Goal: Information Seeking & Learning: Check status

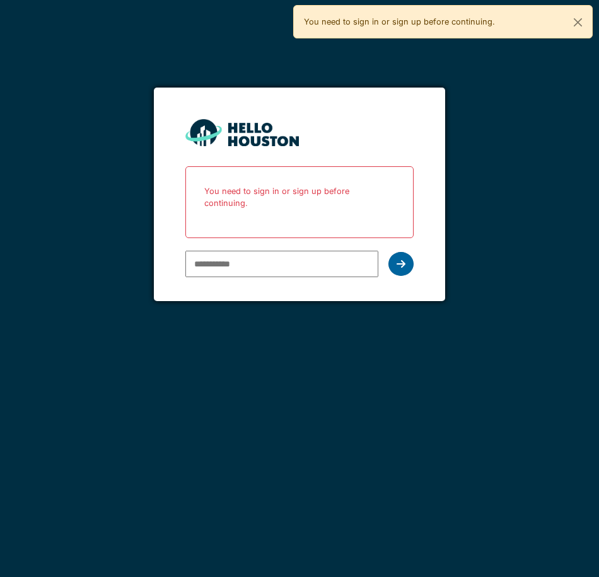
type input "**********"
click at [401, 259] on icon at bounding box center [400, 264] width 9 height 10
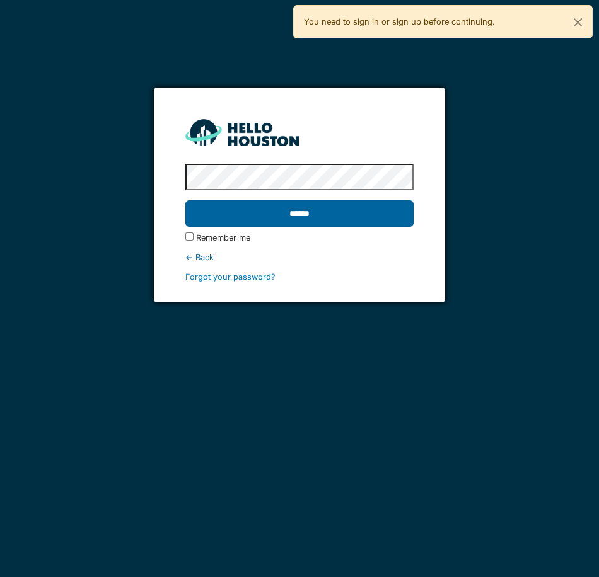
click at [297, 216] on input "******" at bounding box center [299, 213] width 228 height 26
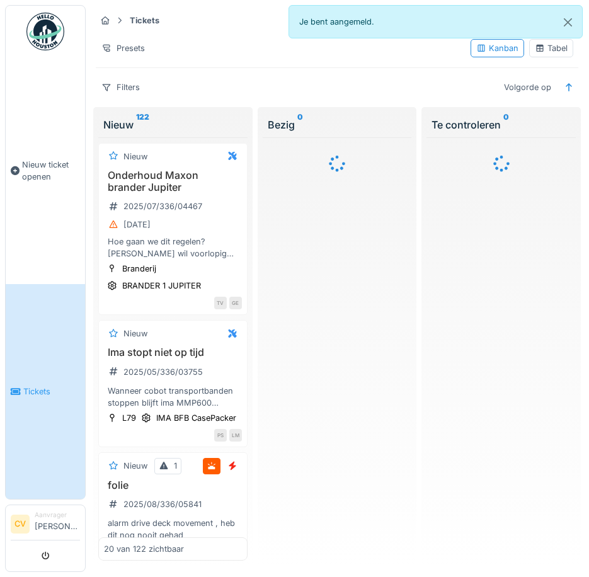
click at [217, 88] on div "Filters Volgorde op" at bounding box center [337, 87] width 483 height 18
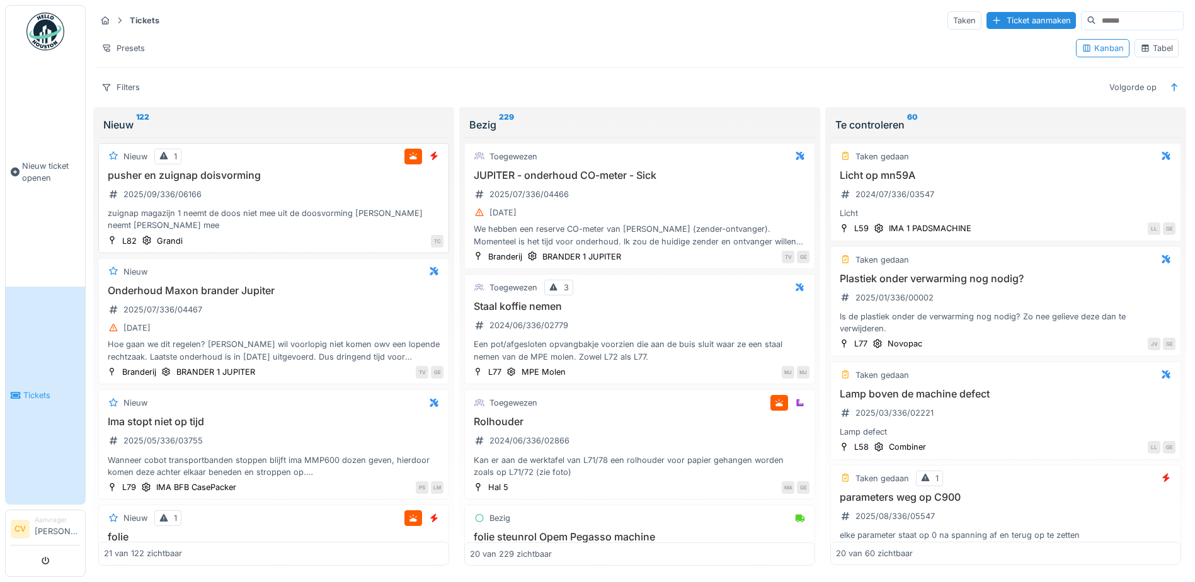
click at [230, 194] on div "pusher en zuignap doisvorming 2025/09/336/06166 zuignap magazijn 1 neemt de doo…" at bounding box center [274, 201] width 340 height 62
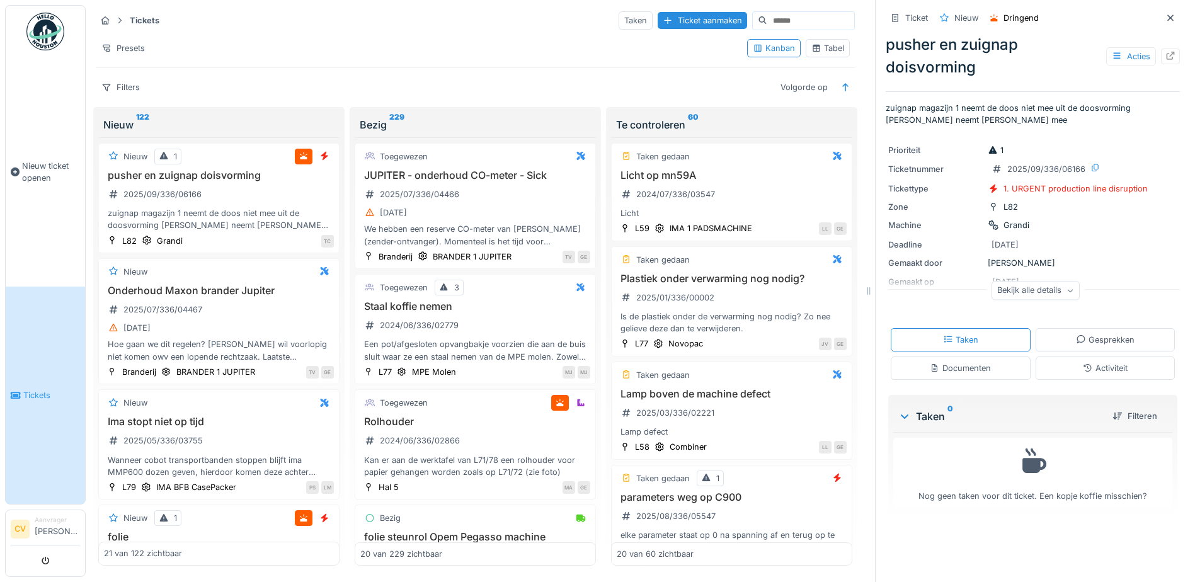
click at [930, 368] on div "Documenten" at bounding box center [960, 368] width 61 height 12
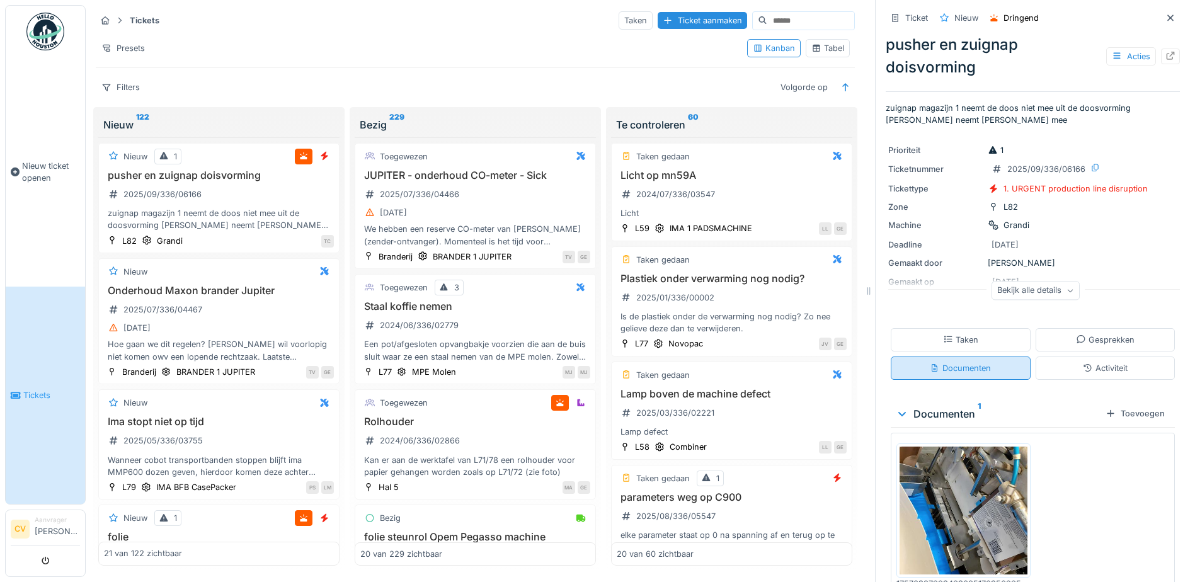
scroll to position [54, 0]
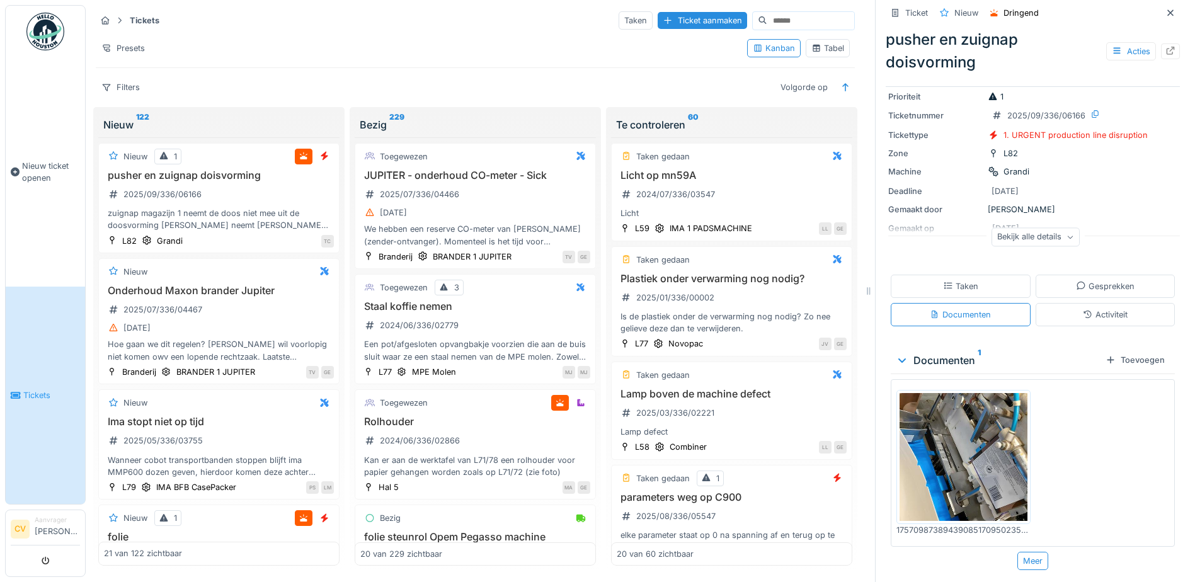
click at [953, 463] on img at bounding box center [964, 457] width 128 height 128
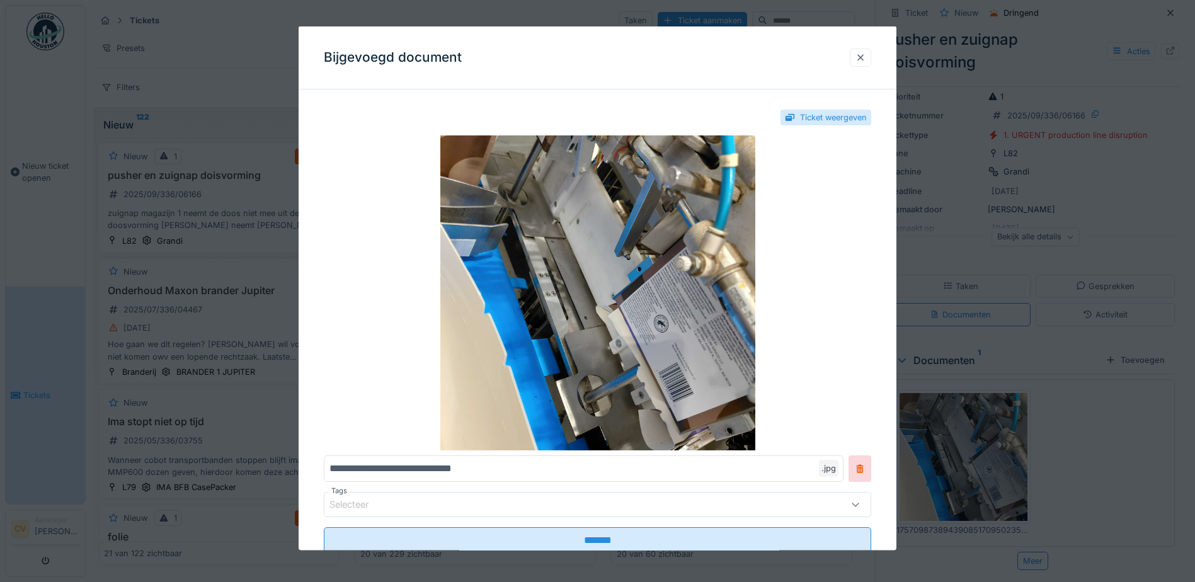
click at [860, 52] on div at bounding box center [860, 57] width 21 height 18
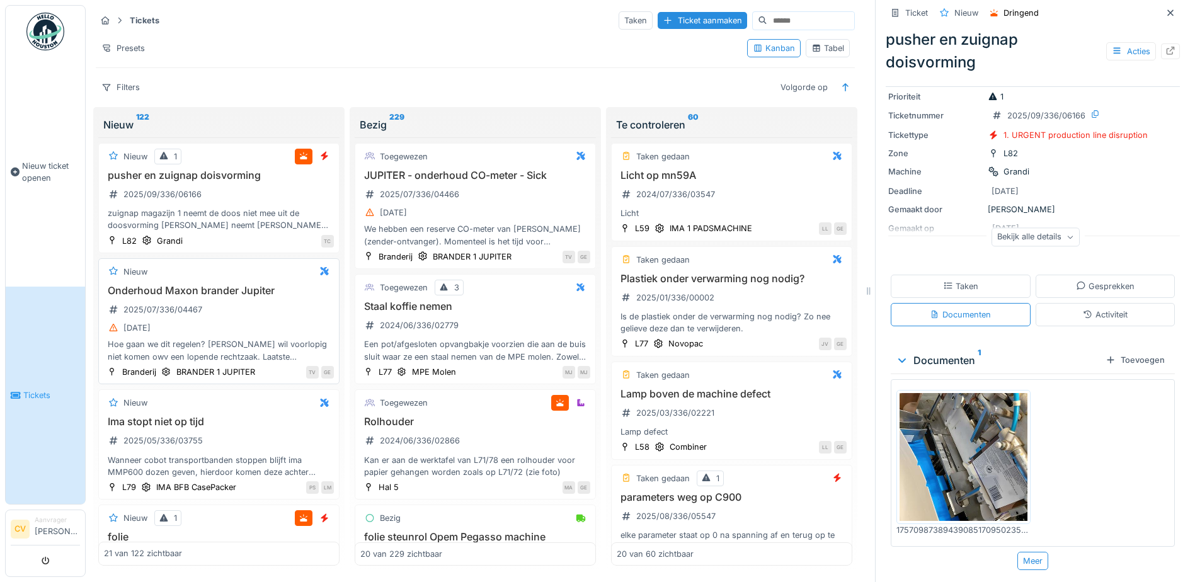
scroll to position [0, 0]
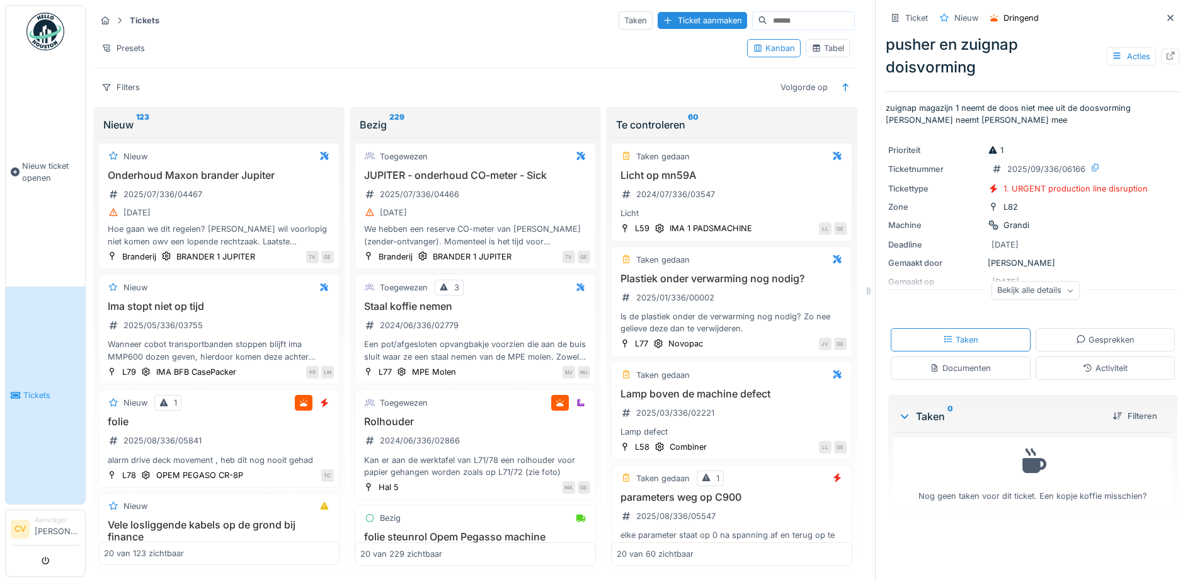
click at [767, 14] on input at bounding box center [810, 21] width 87 height 18
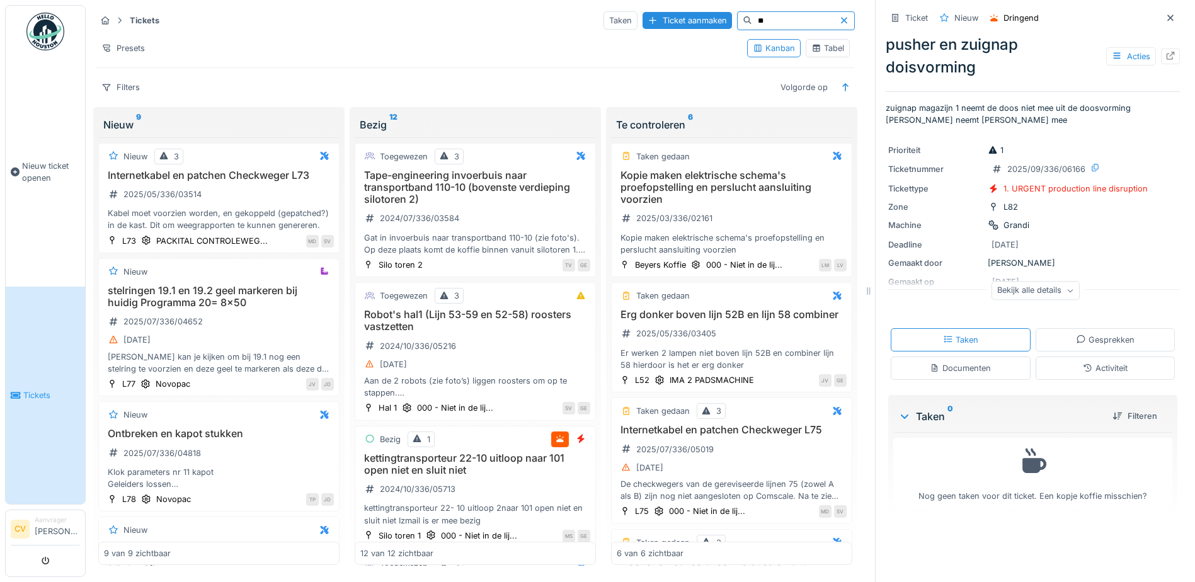
type input "*"
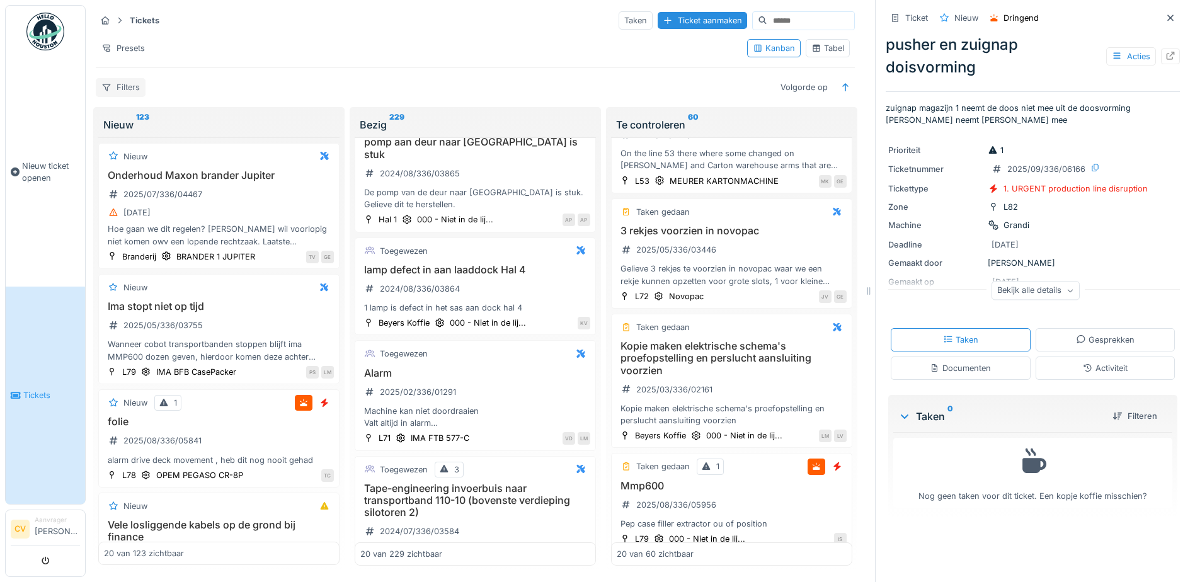
click at [111, 83] on div at bounding box center [106, 87] width 10 height 12
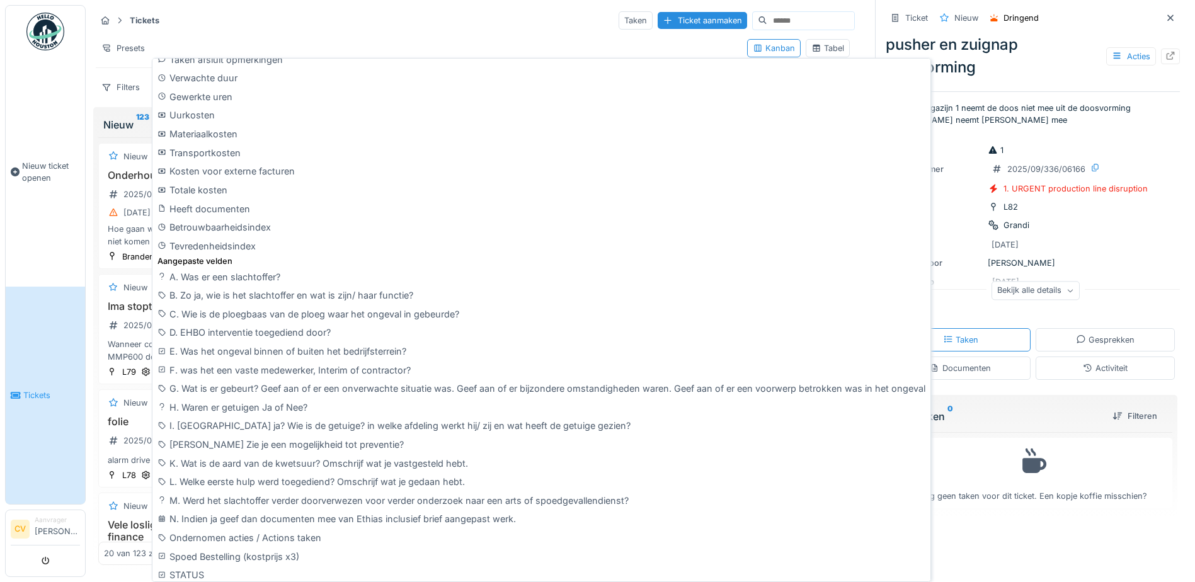
scroll to position [762, 0]
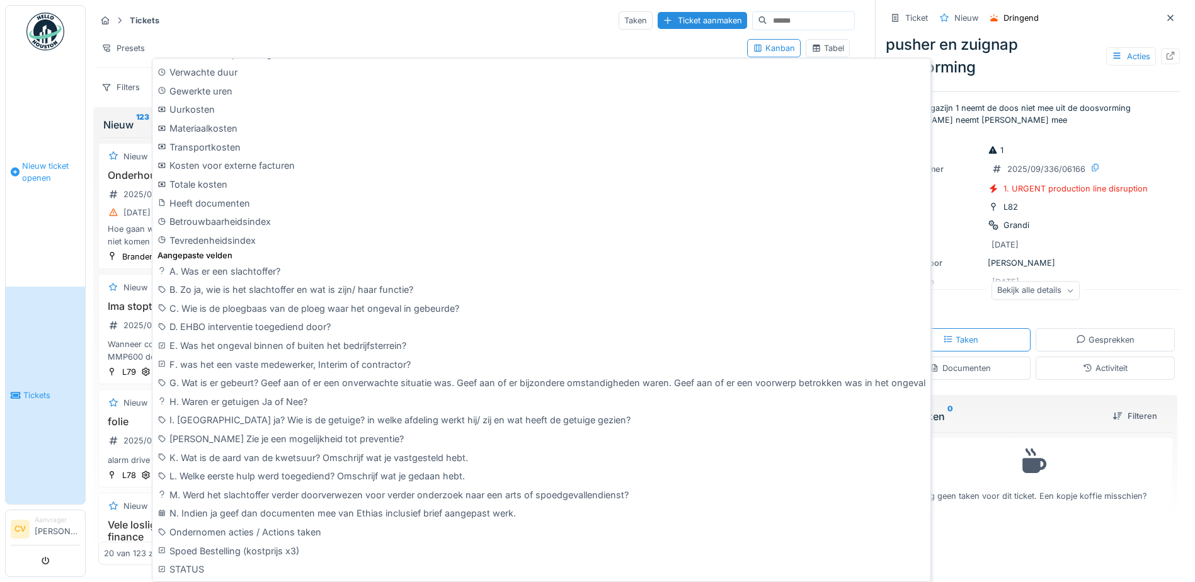
click at [47, 246] on link "Nieuw ticket openen" at bounding box center [45, 171] width 79 height 229
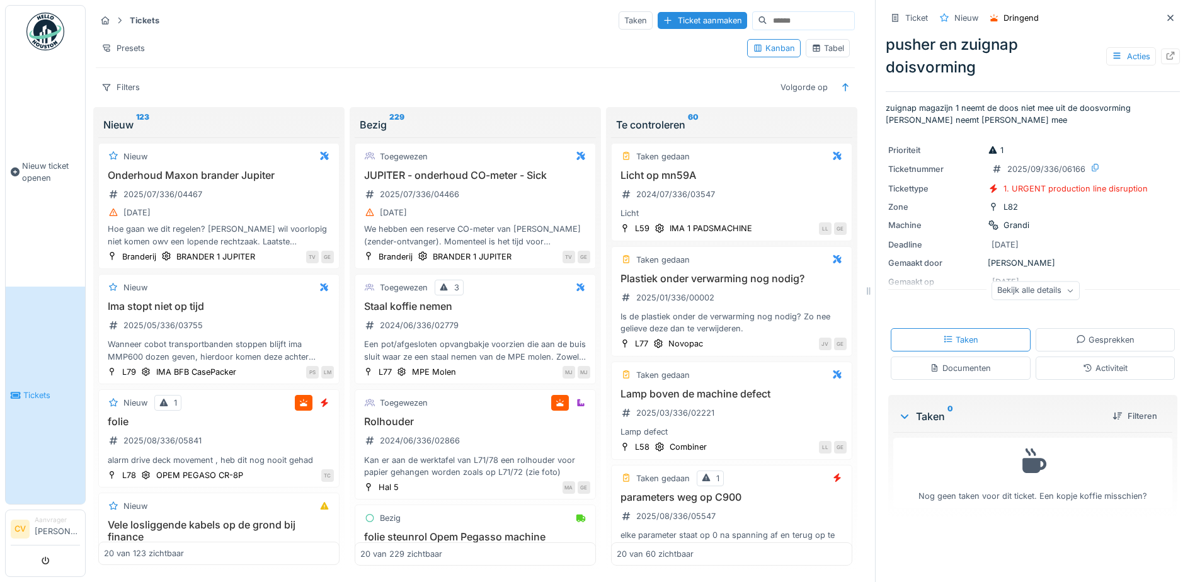
click at [767, 18] on input at bounding box center [810, 21] width 87 height 18
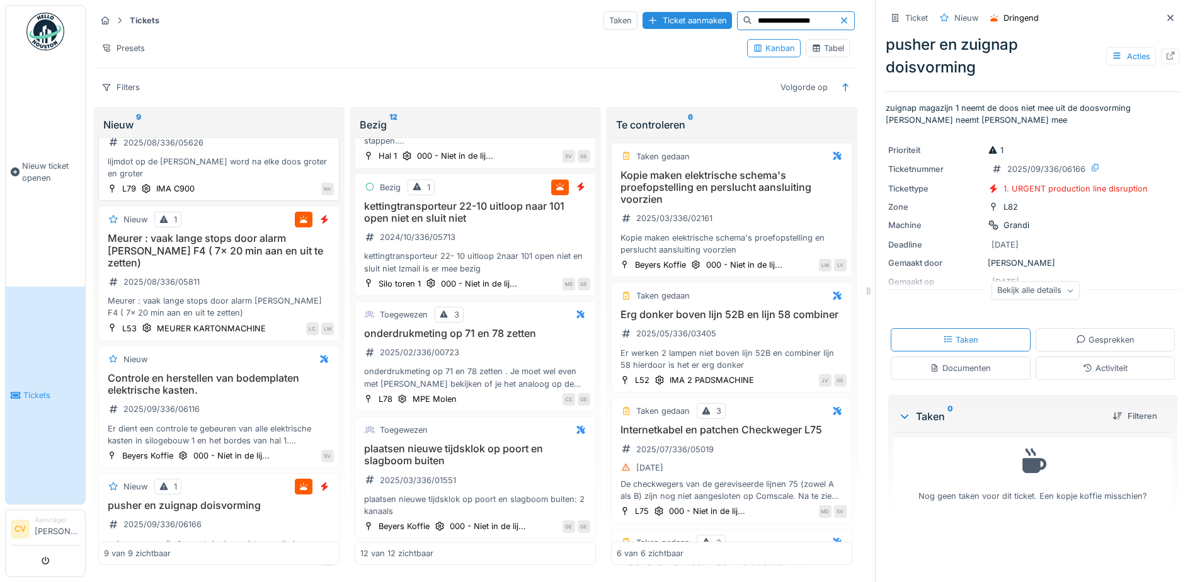
scroll to position [739, 0]
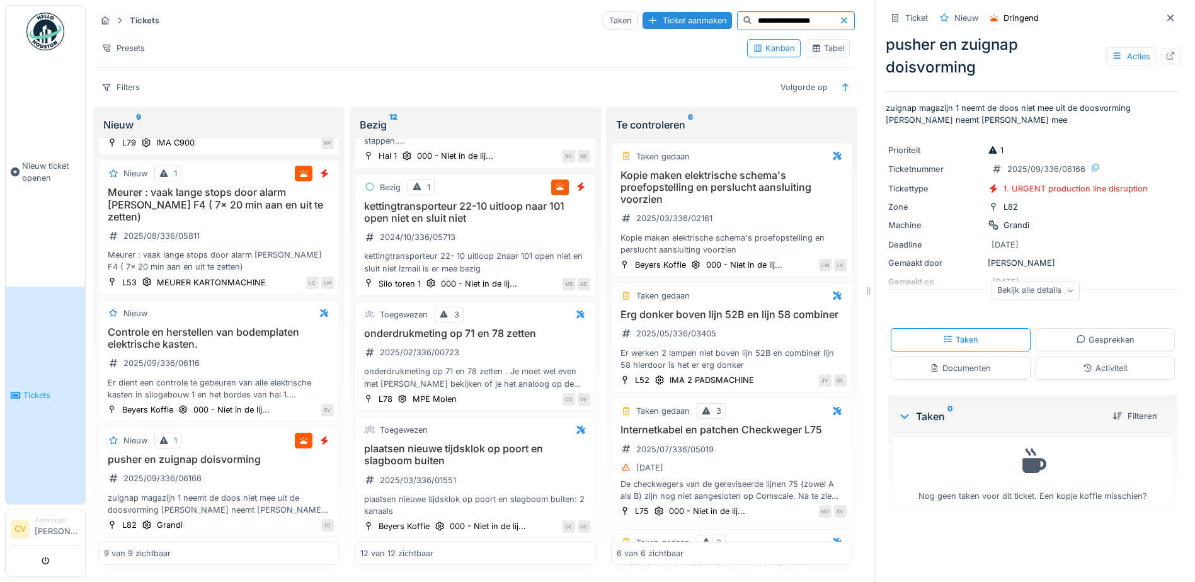
type input "**********"
click at [129, 119] on div "Nieuw 9" at bounding box center [218, 124] width 231 height 15
click at [128, 122] on div "Nieuw 9" at bounding box center [218, 124] width 231 height 15
click at [170, 457] on h3 "pusher en zuignap doisvorming" at bounding box center [219, 460] width 230 height 12
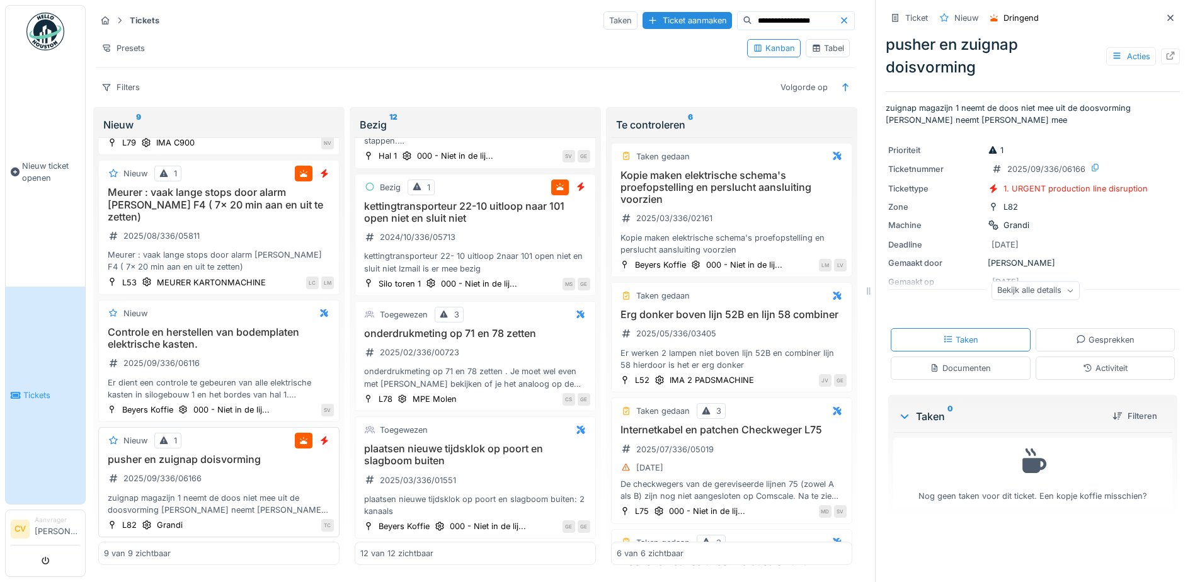
click at [173, 495] on div "zuignap magazijn 1 neemt de doos niet mee uit de doosvorming schuif neemt doos …" at bounding box center [219, 504] width 230 height 24
click at [934, 371] on div "Documenten" at bounding box center [960, 368] width 61 height 12
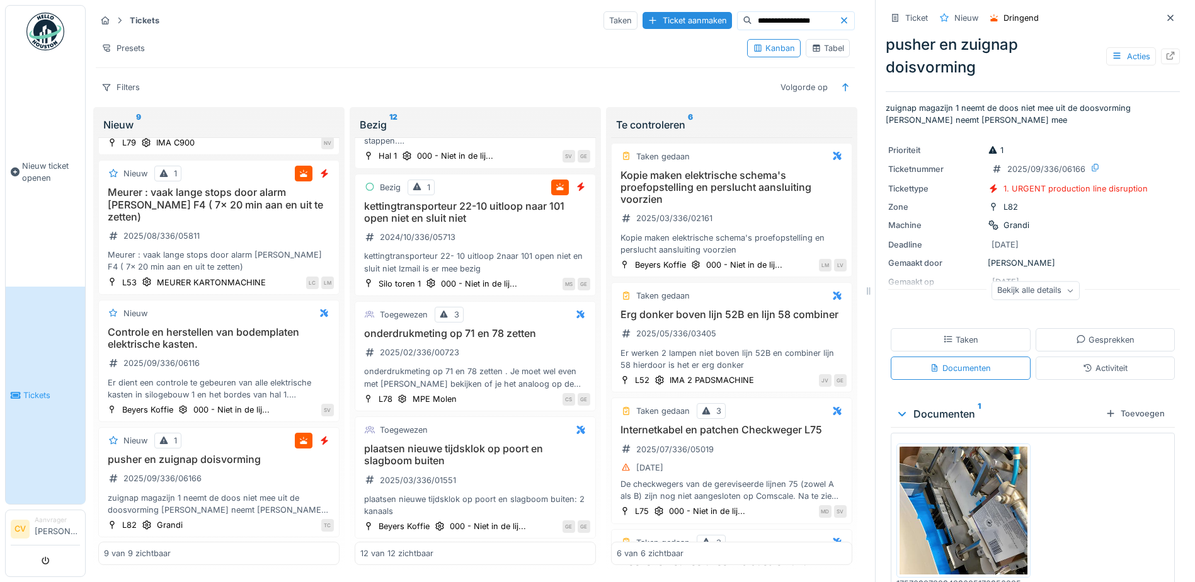
click at [1093, 362] on div "Activiteit" at bounding box center [1105, 368] width 45 height 12
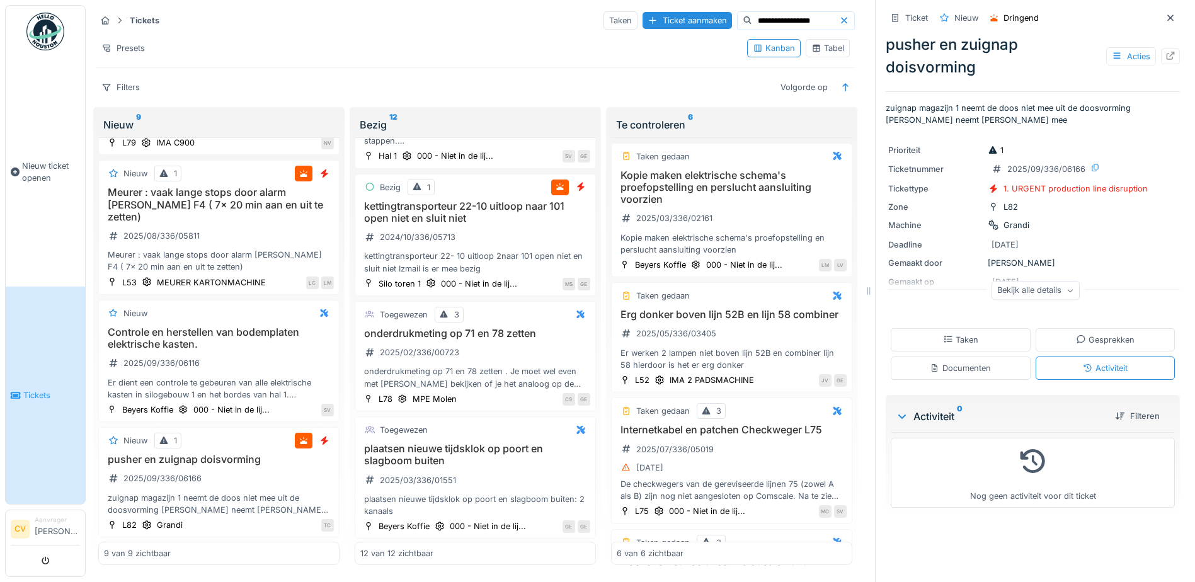
click at [951, 334] on div "Taken" at bounding box center [960, 340] width 35 height 12
click at [941, 362] on div "Documenten" at bounding box center [960, 368] width 61 height 12
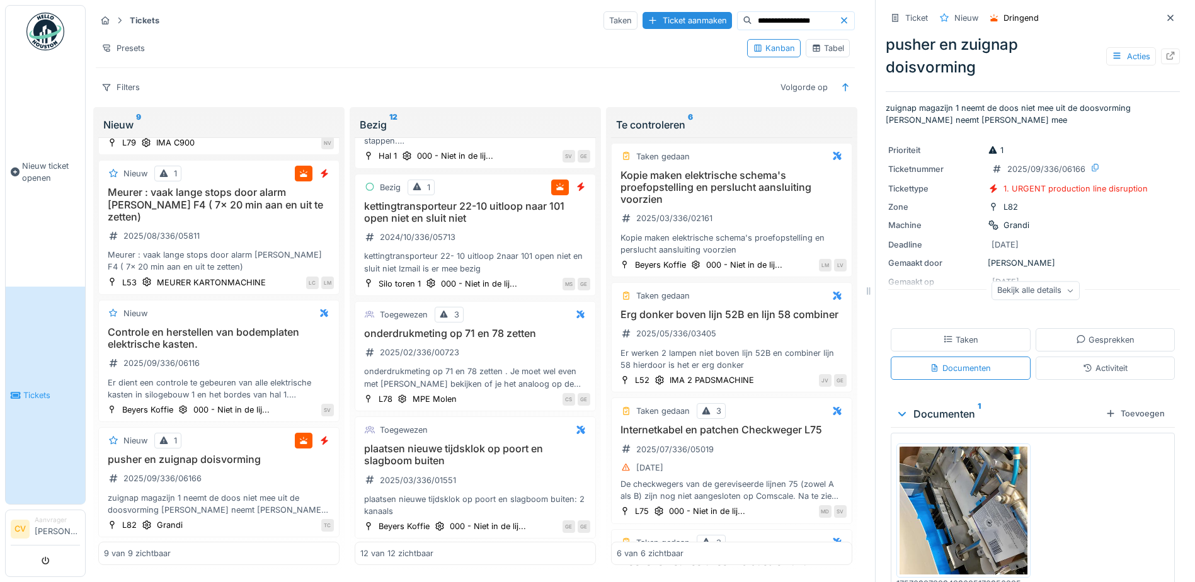
scroll to position [0, 0]
click at [933, 64] on div "pusher en zuignap doisvorming Acties" at bounding box center [1033, 55] width 294 height 45
click at [900, 62] on div "pusher en zuignap doisvorming Acties" at bounding box center [1033, 55] width 294 height 45
click at [1167, 59] on icon at bounding box center [1171, 56] width 8 height 8
click at [1052, 289] on div "Bekijk alle details" at bounding box center [1036, 291] width 88 height 18
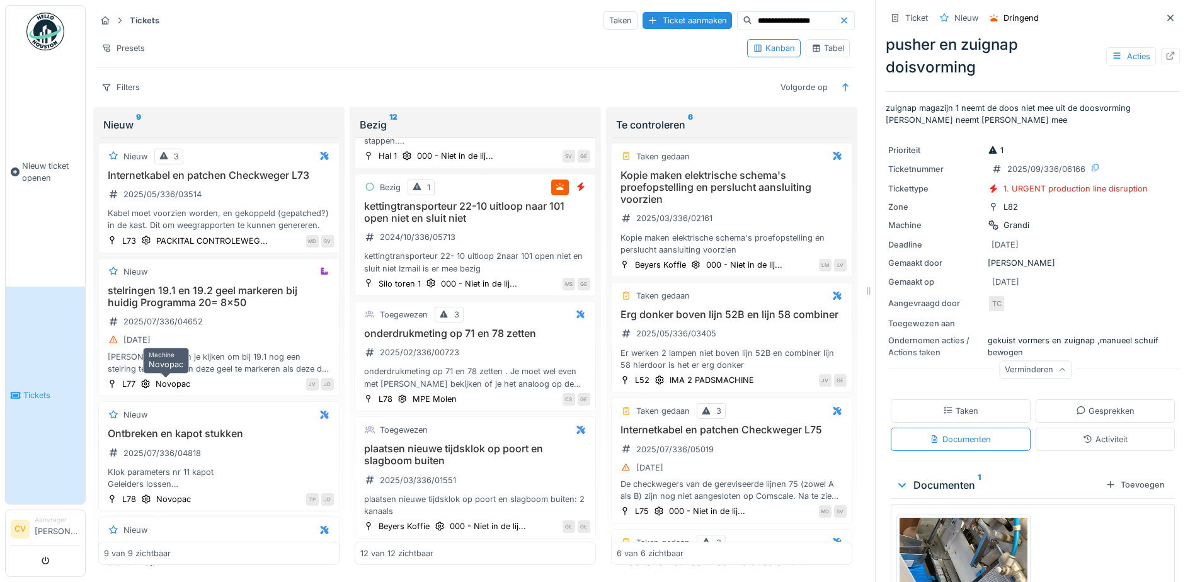
scroll to position [252, 0]
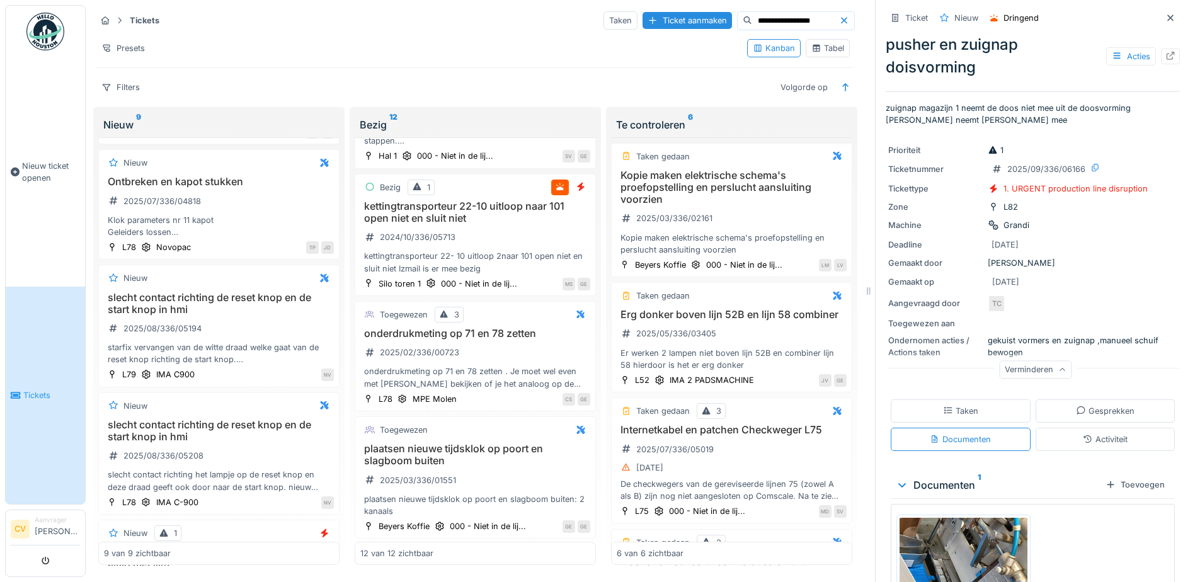
click at [120, 118] on div "Nieuw 9" at bounding box center [218, 124] width 231 height 15
click at [125, 78] on div "Filters" at bounding box center [121, 87] width 50 height 18
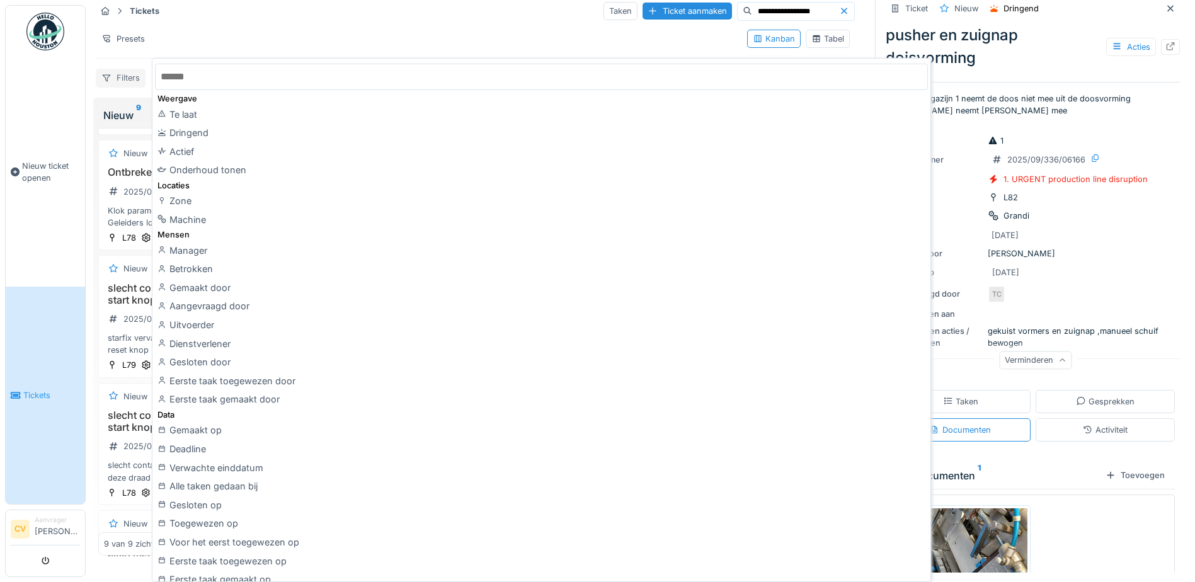
click at [125, 75] on div "Filters" at bounding box center [121, 78] width 50 height 18
